Goal: Task Accomplishment & Management: Manage account settings

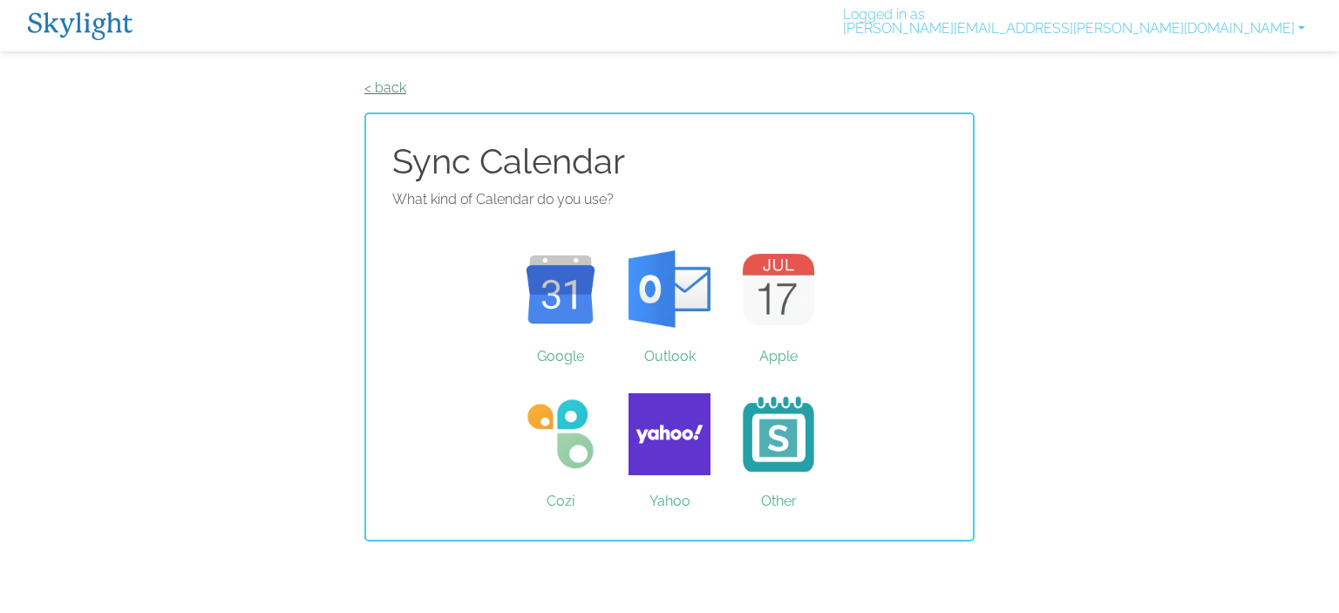
click at [396, 79] on link "< back" at bounding box center [386, 87] width 42 height 17
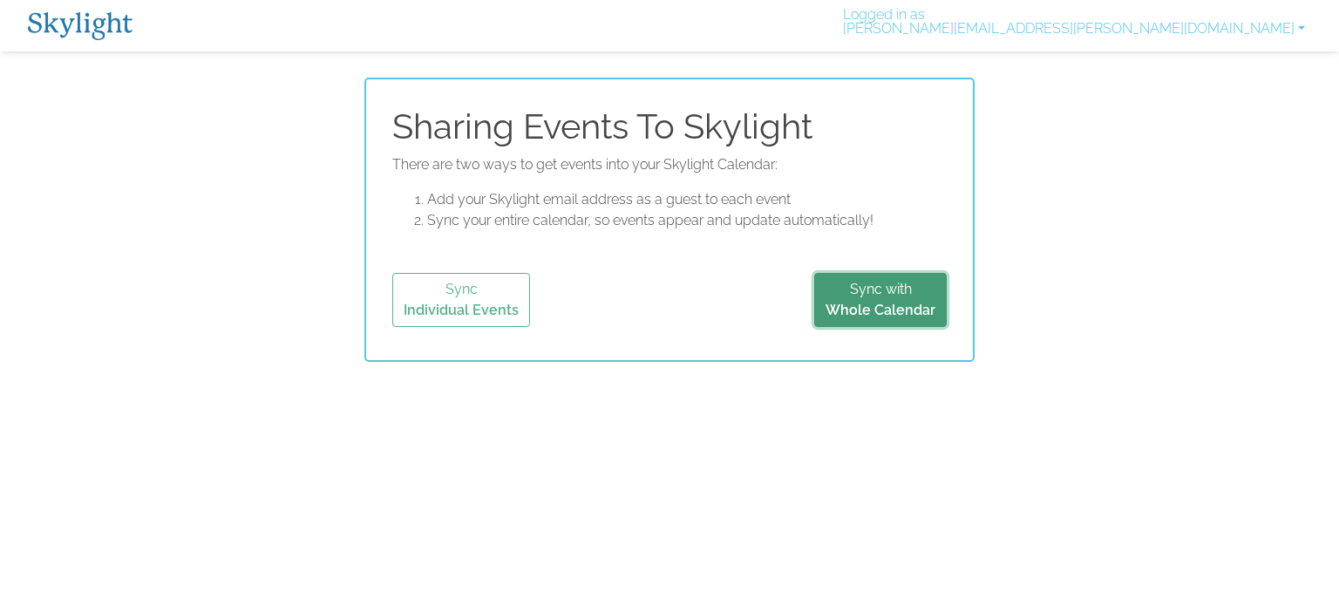
click at [827, 317] on button "Sync with Whole Calendar" at bounding box center [881, 300] width 133 height 54
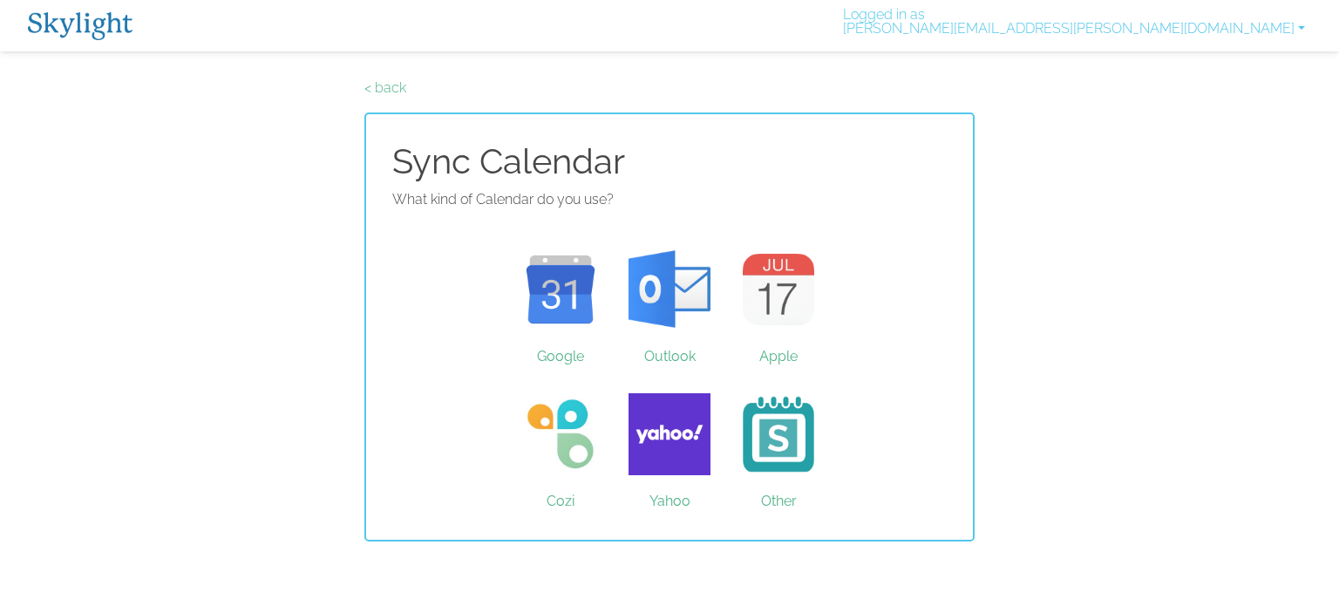
click at [388, 100] on div "< back Sync Calendar What kind of Calendar do you use? Google Outlook Apple Coz…" at bounding box center [670, 310] width 610 height 464
click at [388, 97] on p "< back" at bounding box center [670, 88] width 610 height 21
click at [388, 92] on link "< back" at bounding box center [386, 87] width 42 height 17
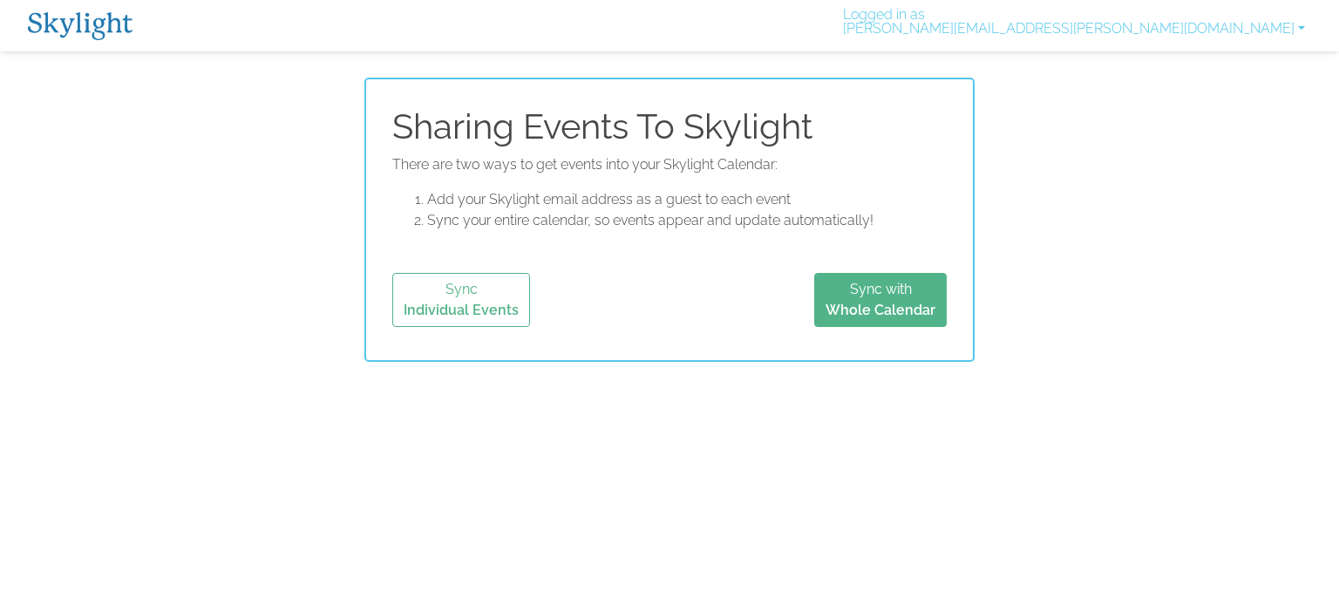
click at [388, 92] on div "Sharing Events To Skylight There are two ways to get events into your Skylight …" at bounding box center [670, 220] width 610 height 284
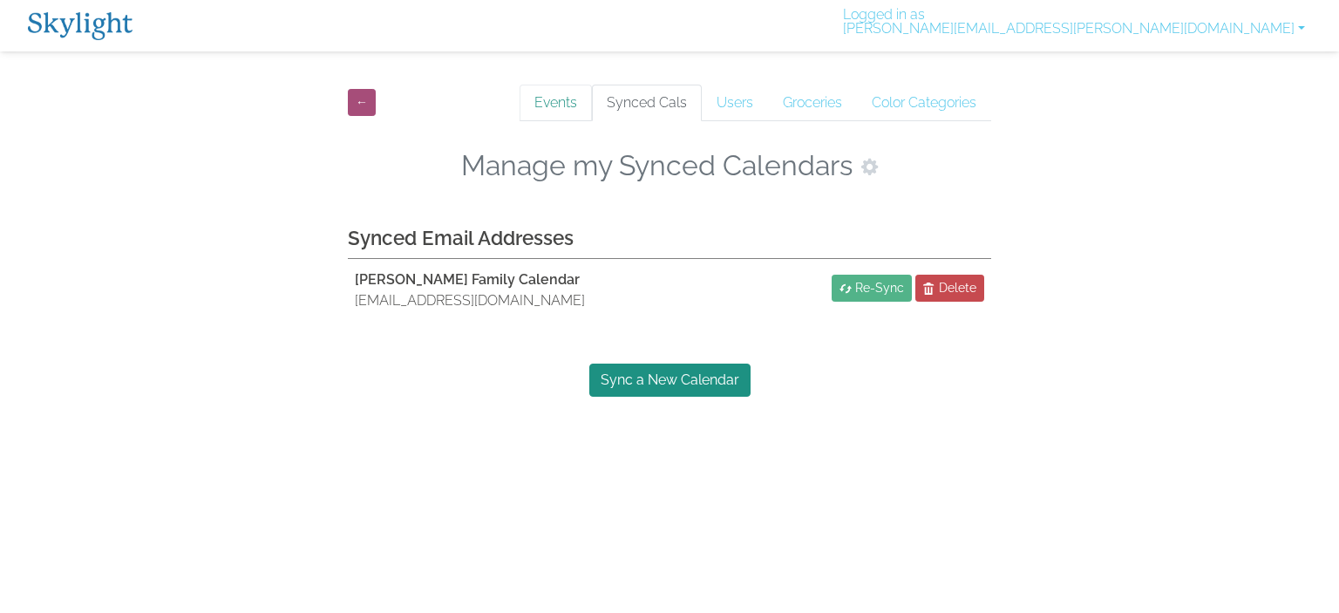
click at [562, 93] on link "Events" at bounding box center [556, 103] width 72 height 37
click at [557, 93] on link "Events" at bounding box center [556, 103] width 72 height 37
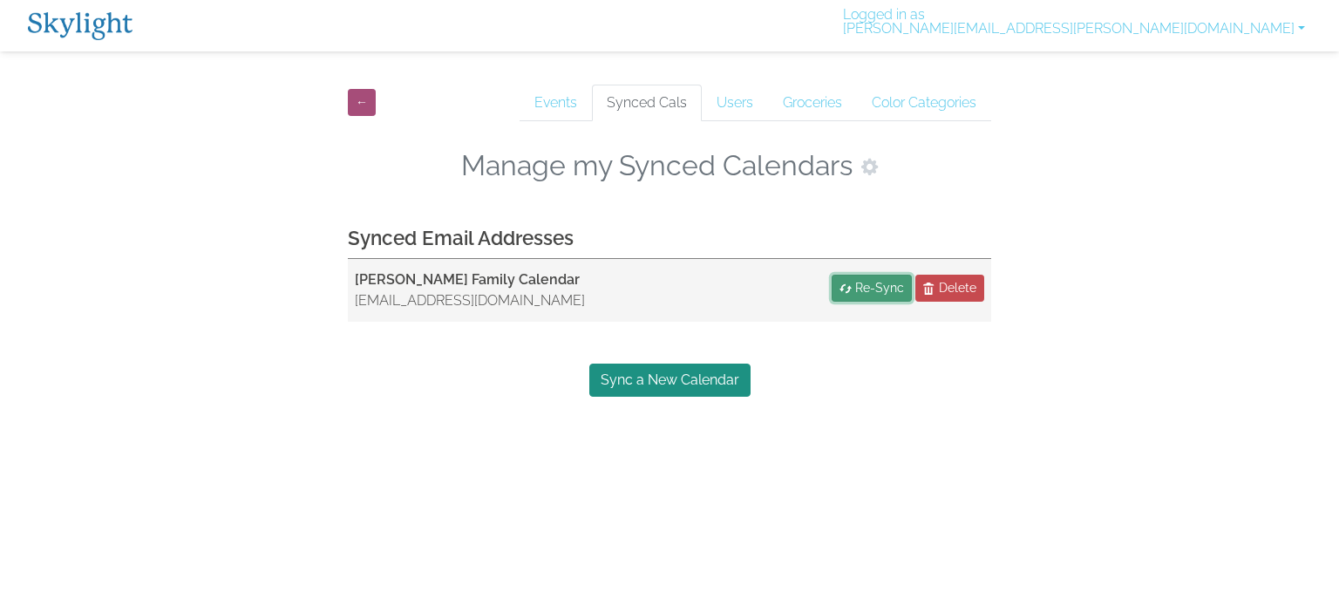
click at [869, 289] on span "Re-Sync" at bounding box center [879, 288] width 49 height 18
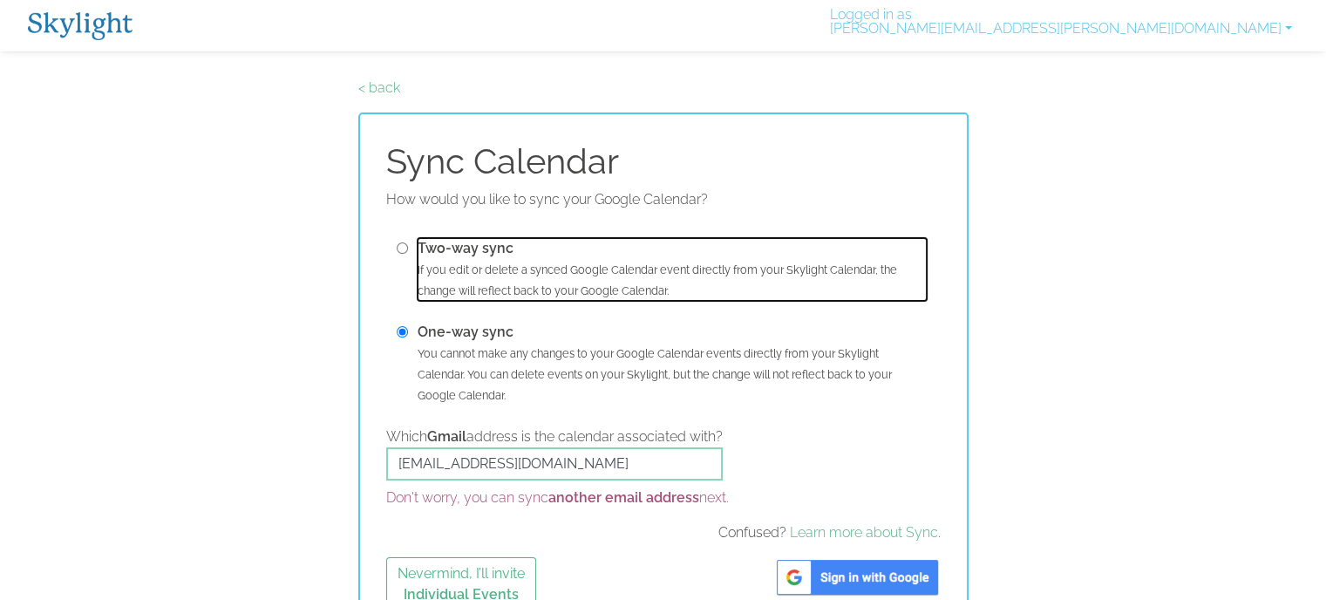
click at [517, 267] on small "If you edit or delete a synced Google Calendar event directly from your Skyligh…" at bounding box center [658, 280] width 480 height 34
radio input "true"
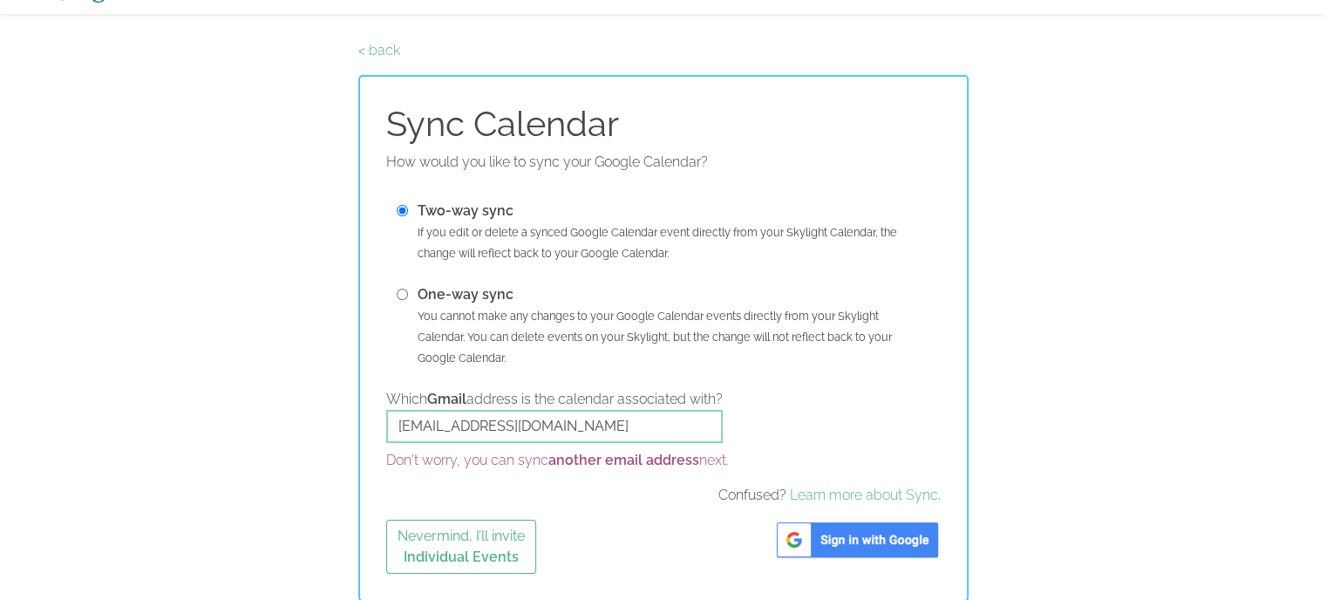
click at [900, 536] on img at bounding box center [857, 540] width 167 height 40
